Goal: Transaction & Acquisition: Obtain resource

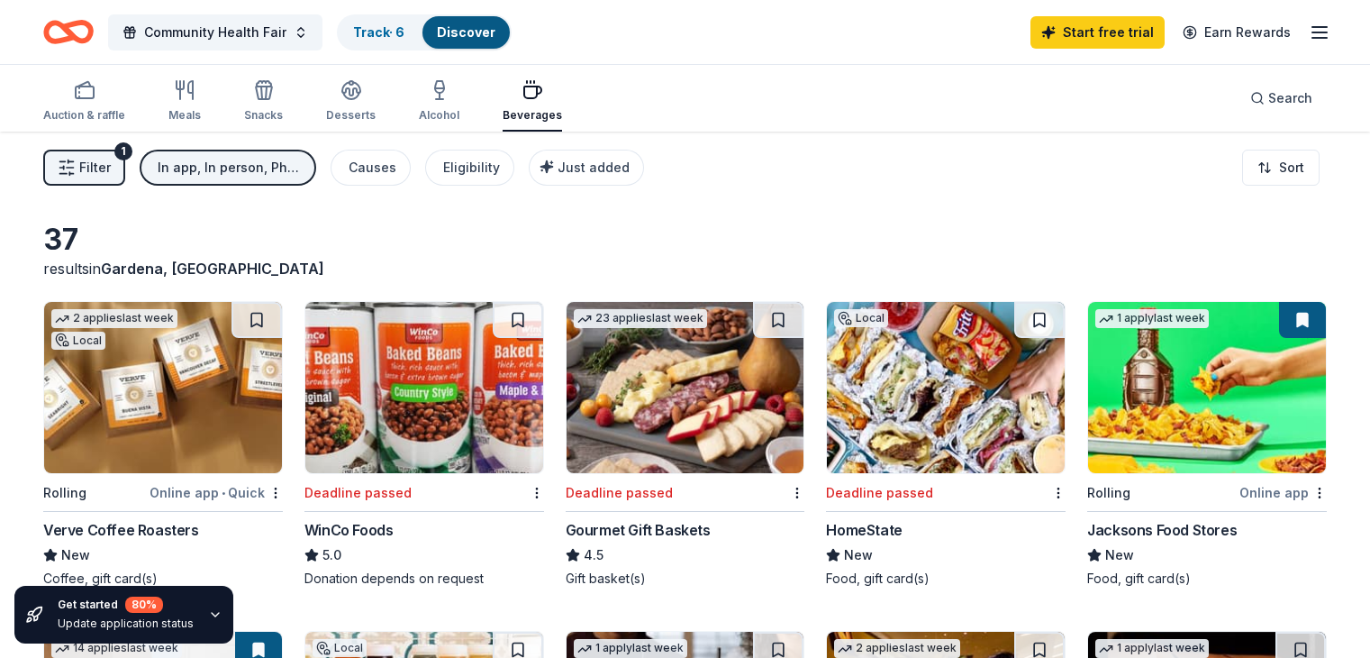
scroll to position [811, 0]
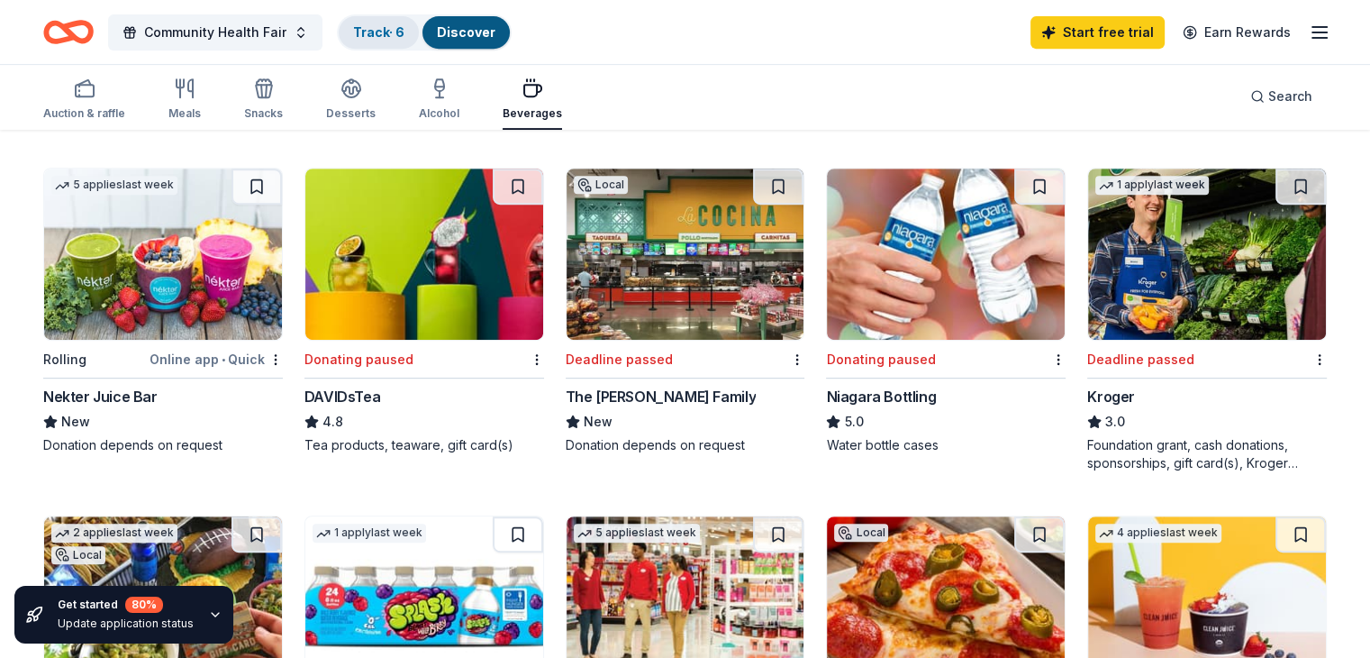
click at [386, 37] on link "Track · 6" at bounding box center [378, 31] width 51 height 15
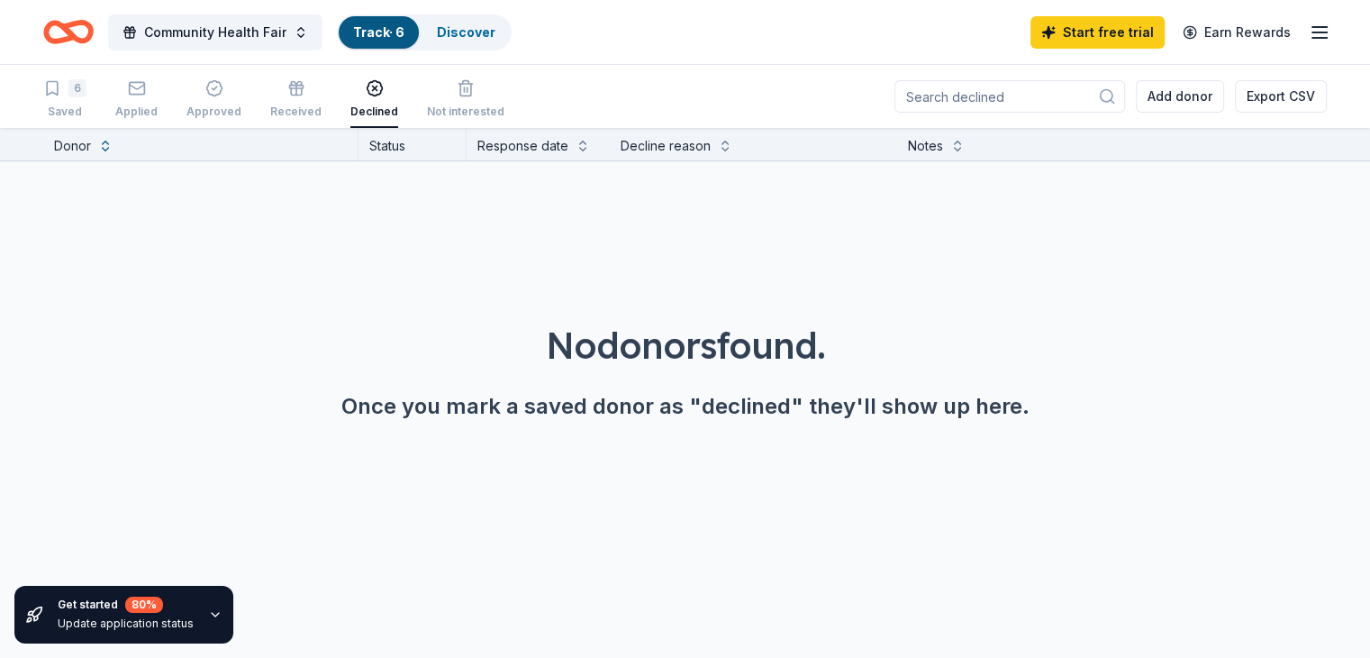
click at [91, 138] on div "Donor" at bounding box center [72, 146] width 37 height 22
click at [91, 147] on div "Donor" at bounding box center [72, 146] width 37 height 22
click at [113, 148] on button at bounding box center [105, 144] width 14 height 18
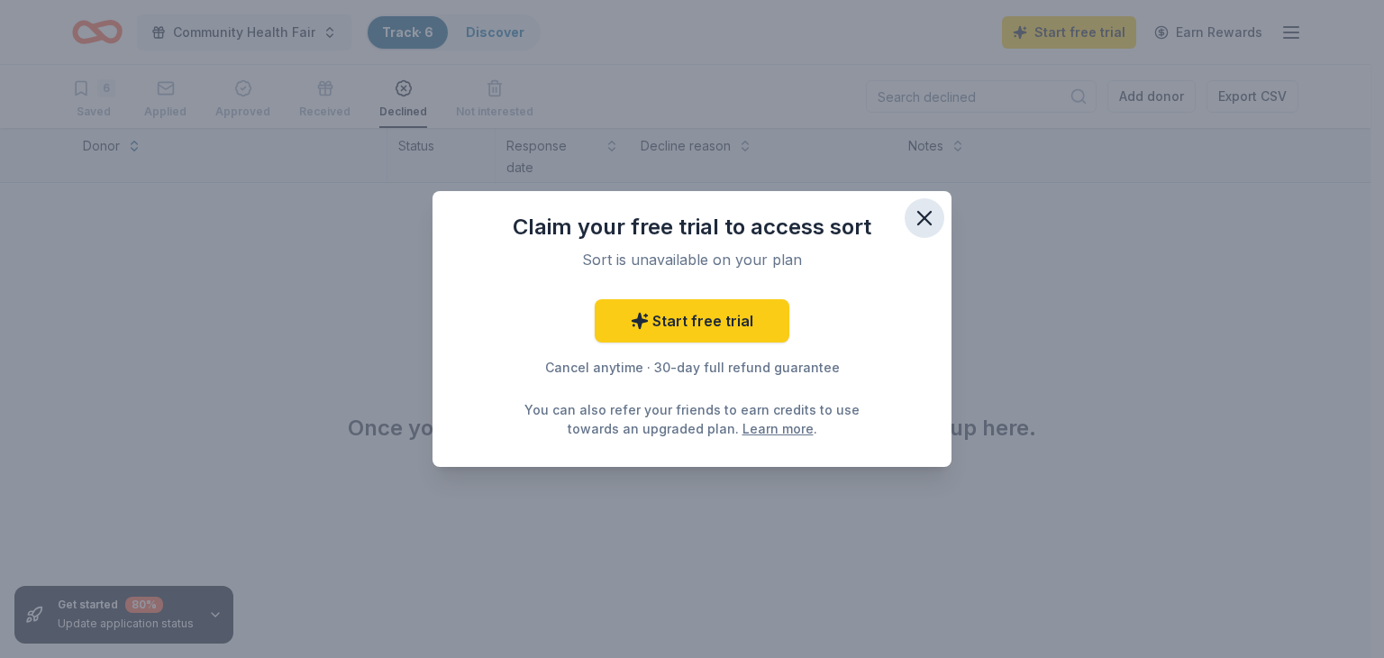
click at [923, 218] on icon "button" at bounding box center [924, 218] width 13 height 13
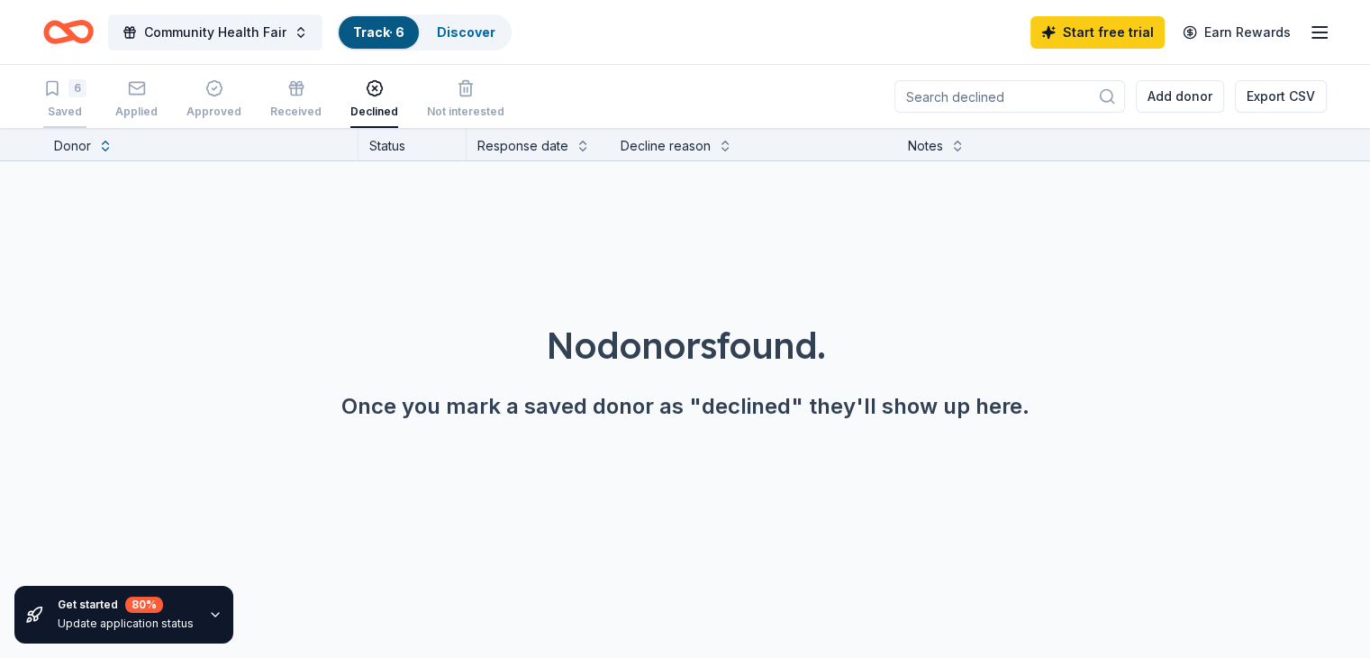
click at [86, 89] on div "6" at bounding box center [64, 88] width 43 height 18
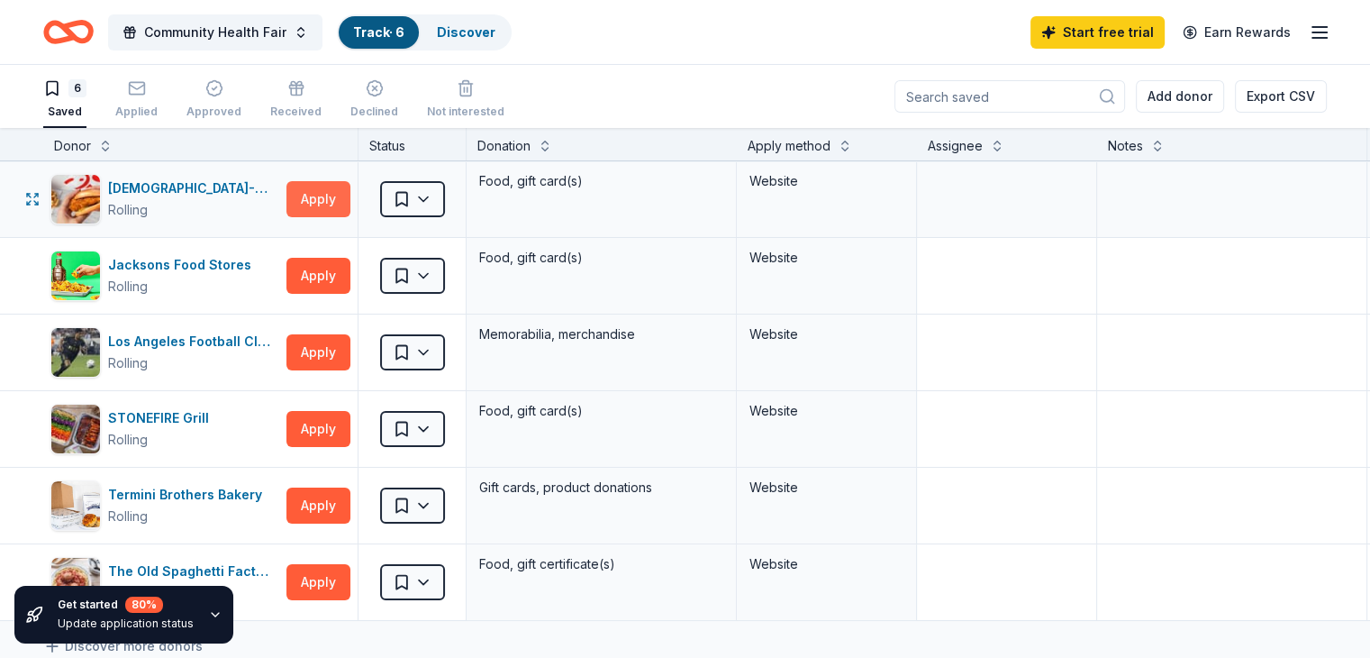
click at [339, 195] on button "Apply" at bounding box center [318, 199] width 64 height 36
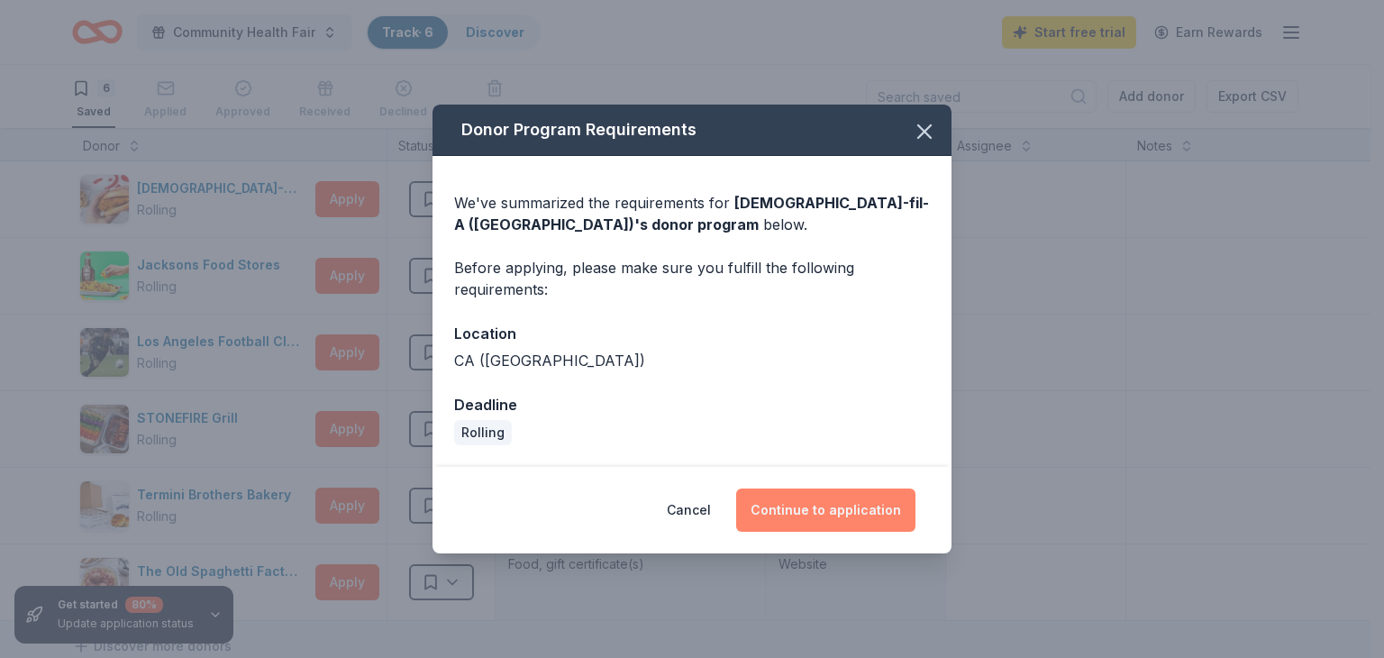
click at [823, 507] on button "Continue to application" at bounding box center [825, 509] width 179 height 43
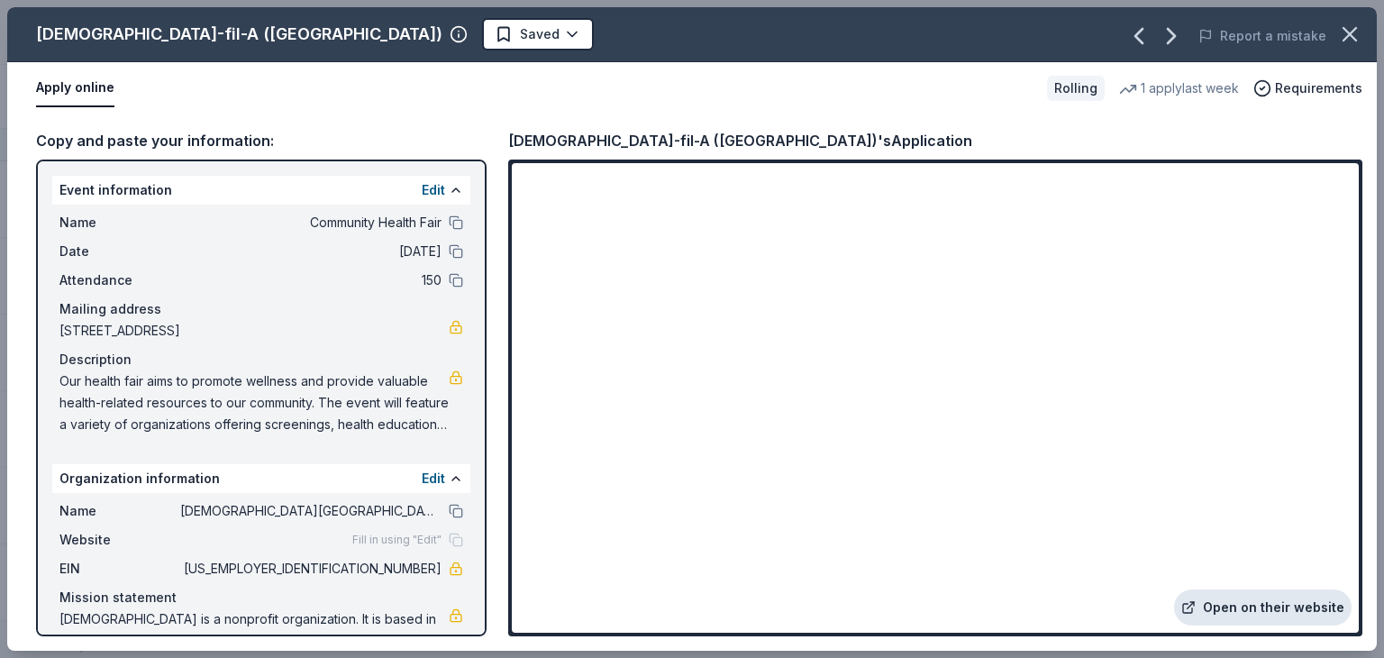
click at [1297, 612] on link "Open on their website" at bounding box center [1262, 607] width 177 height 36
drag, startPoint x: 64, startPoint y: 377, endPoint x: 228, endPoint y: 408, distance: 166.8
click at [228, 408] on span "Our health fair aims to promote wellness and provide valuable health-related re…" at bounding box center [253, 402] width 389 height 65
